Goal: Task Accomplishment & Management: Manage account settings

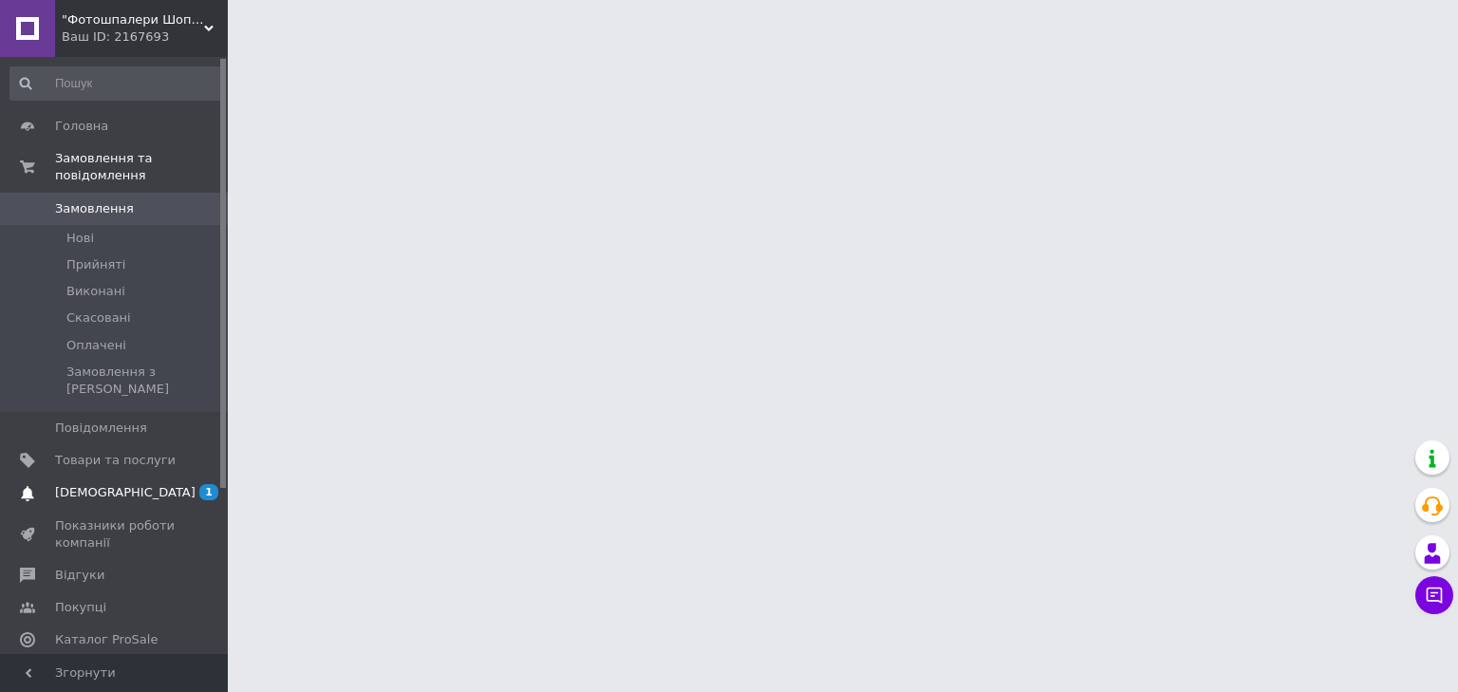
click at [158, 484] on span "[DEMOGRAPHIC_DATA]" at bounding box center [115, 492] width 121 height 17
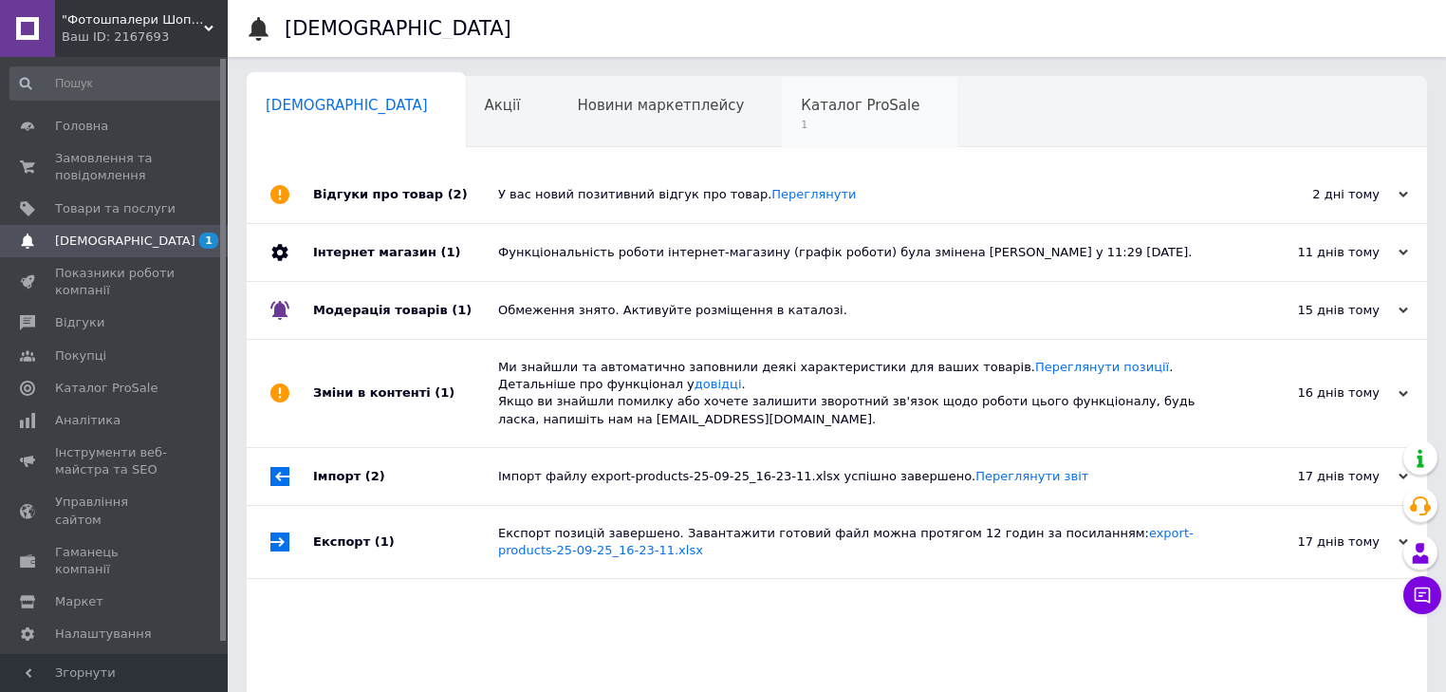
click at [782, 115] on div "Каталог ProSale 1" at bounding box center [870, 113] width 176 height 72
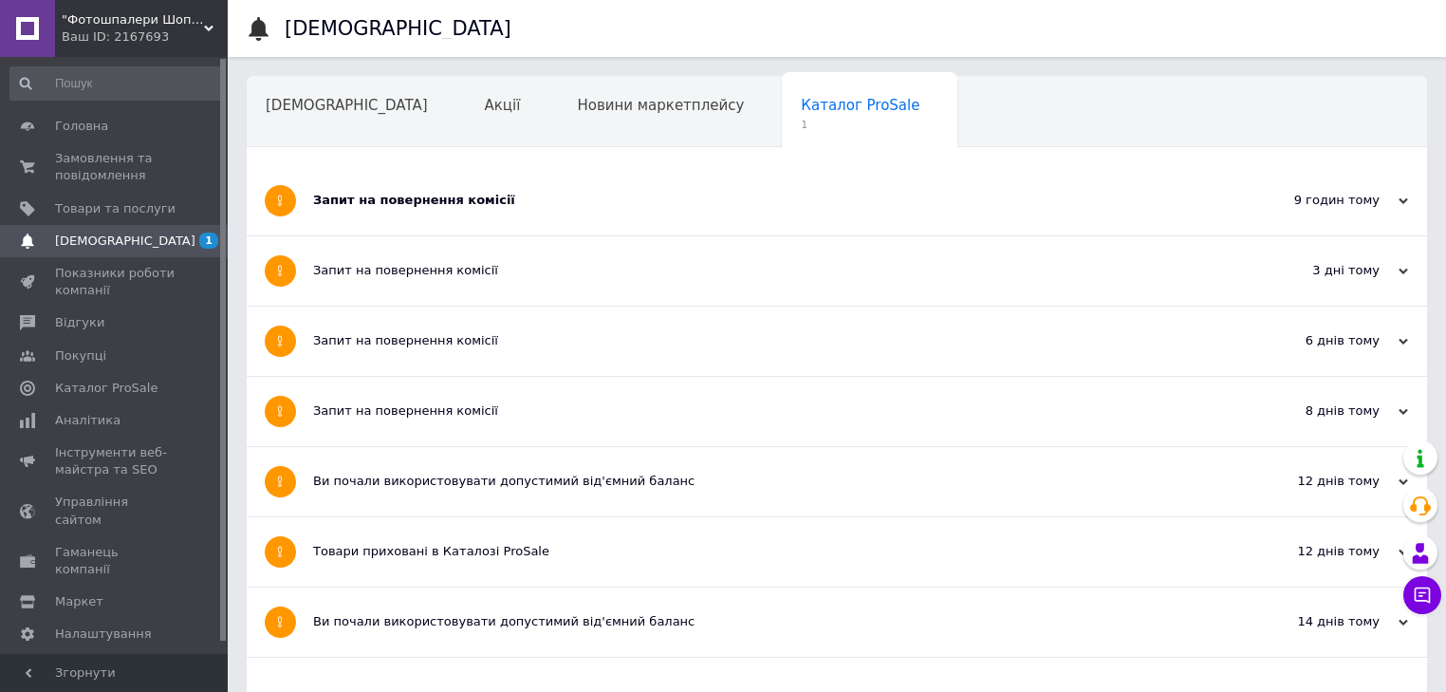
click at [1401, 204] on icon at bounding box center [1403, 200] width 9 height 9
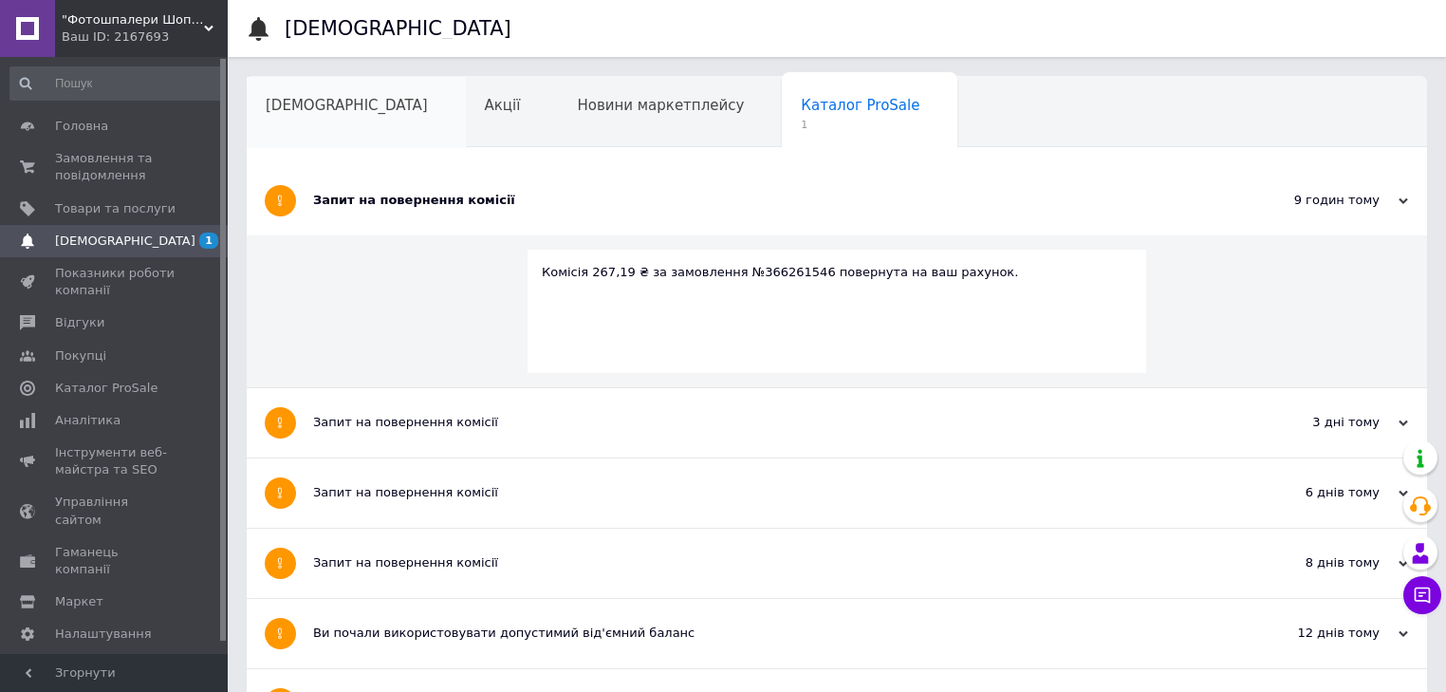
click at [307, 109] on span "[DEMOGRAPHIC_DATA]" at bounding box center [347, 105] width 162 height 17
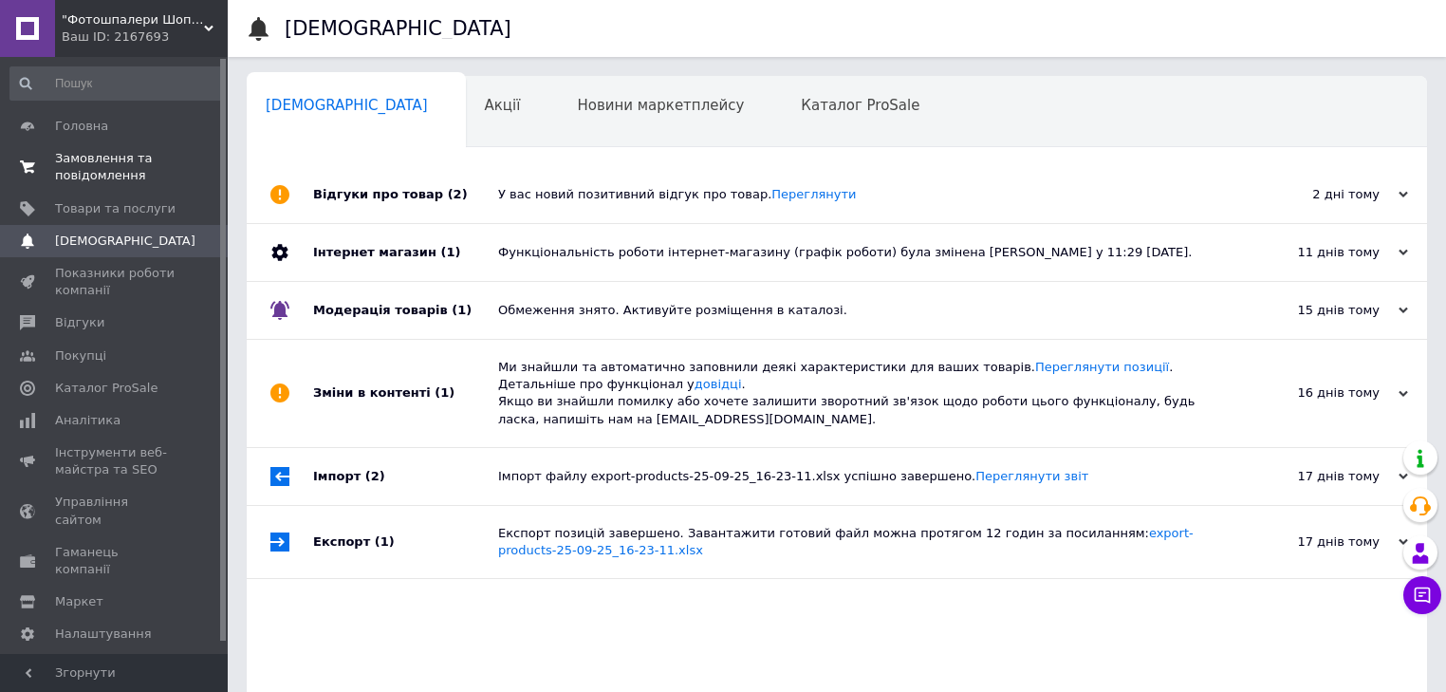
click at [105, 165] on span "Замовлення та повідомлення" at bounding box center [115, 167] width 121 height 34
